Goal: Navigation & Orientation: Find specific page/section

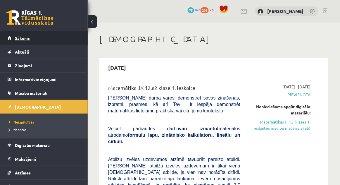
click at [33, 40] on link "Sākums" at bounding box center [44, 37] width 73 height 13
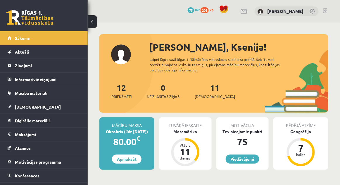
click at [331, 12] on div "0 Dāvanas 75 mP 201 xp [PERSON_NAME]" at bounding box center [214, 11] width 252 height 22
click at [326, 8] on link at bounding box center [325, 10] width 4 height 5
